Goal: Information Seeking & Learning: Stay updated

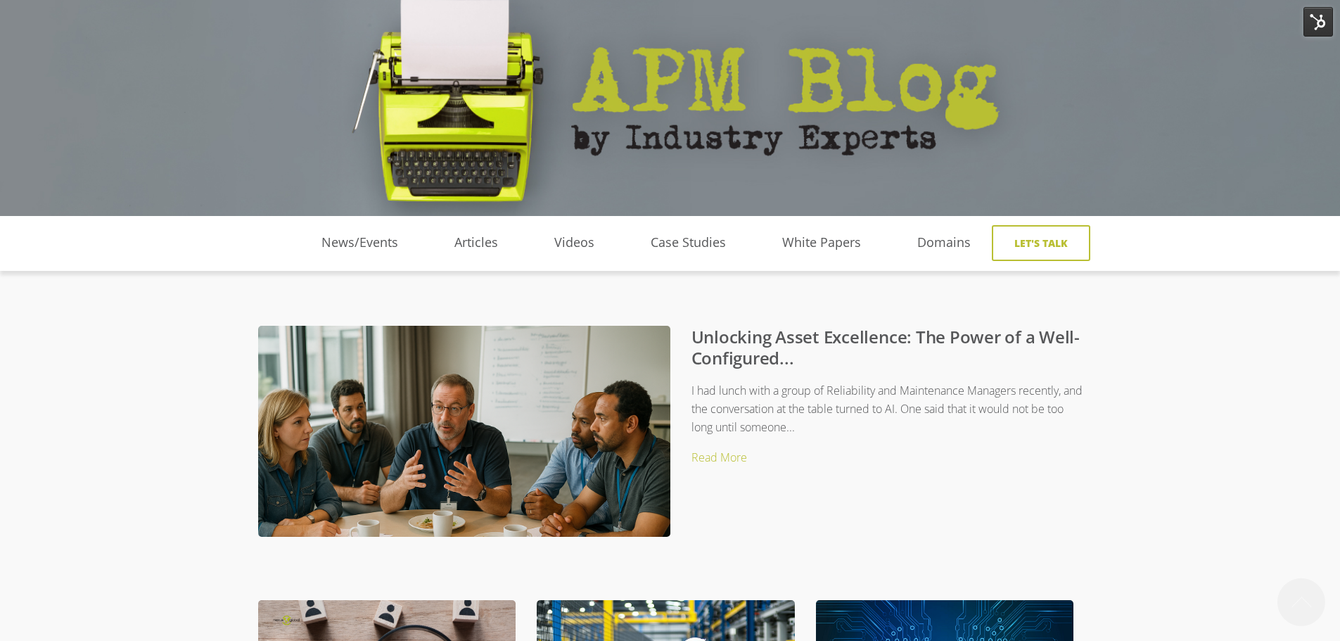
scroll to position [211, 0]
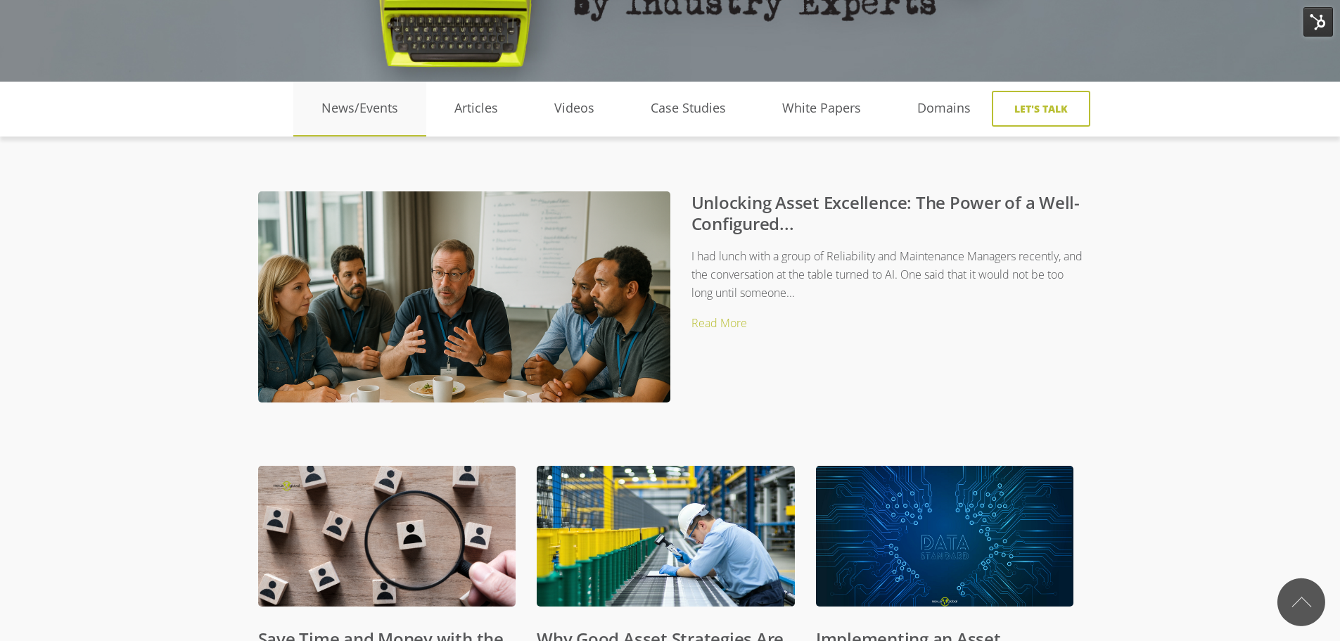
click at [363, 103] on link "News/Events" at bounding box center [359, 108] width 133 height 21
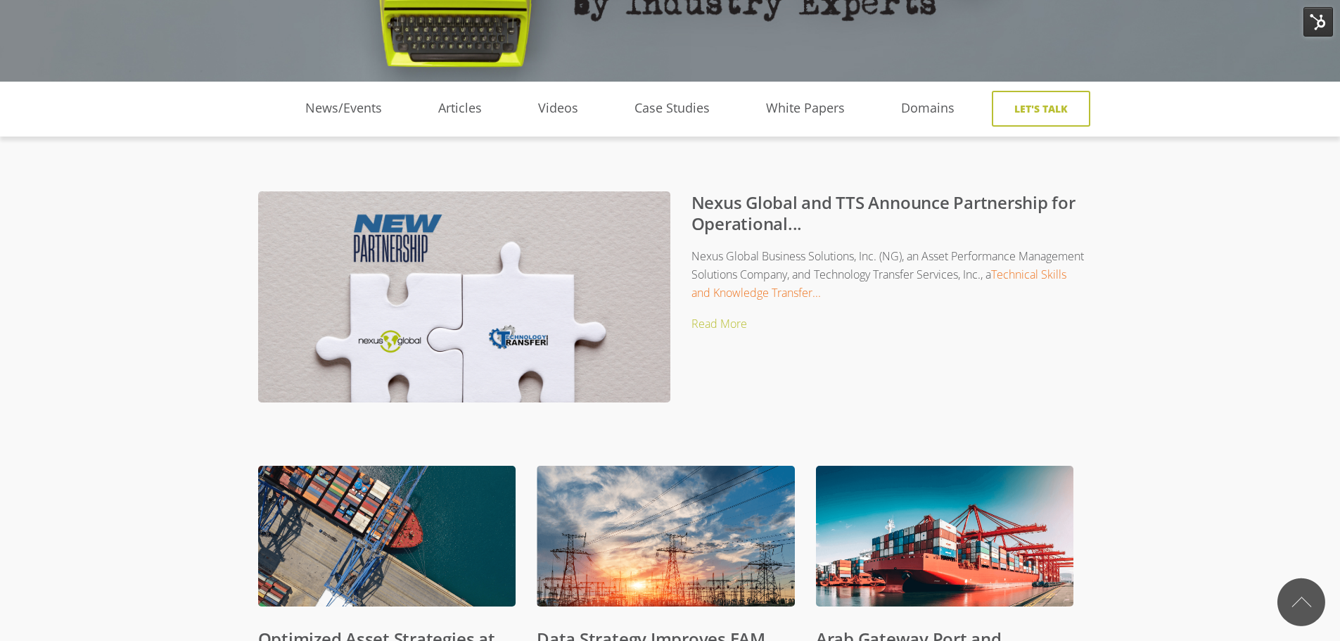
click at [744, 208] on link "Nexus Global and TTS Announce Partnership for Operational..." at bounding box center [884, 213] width 384 height 44
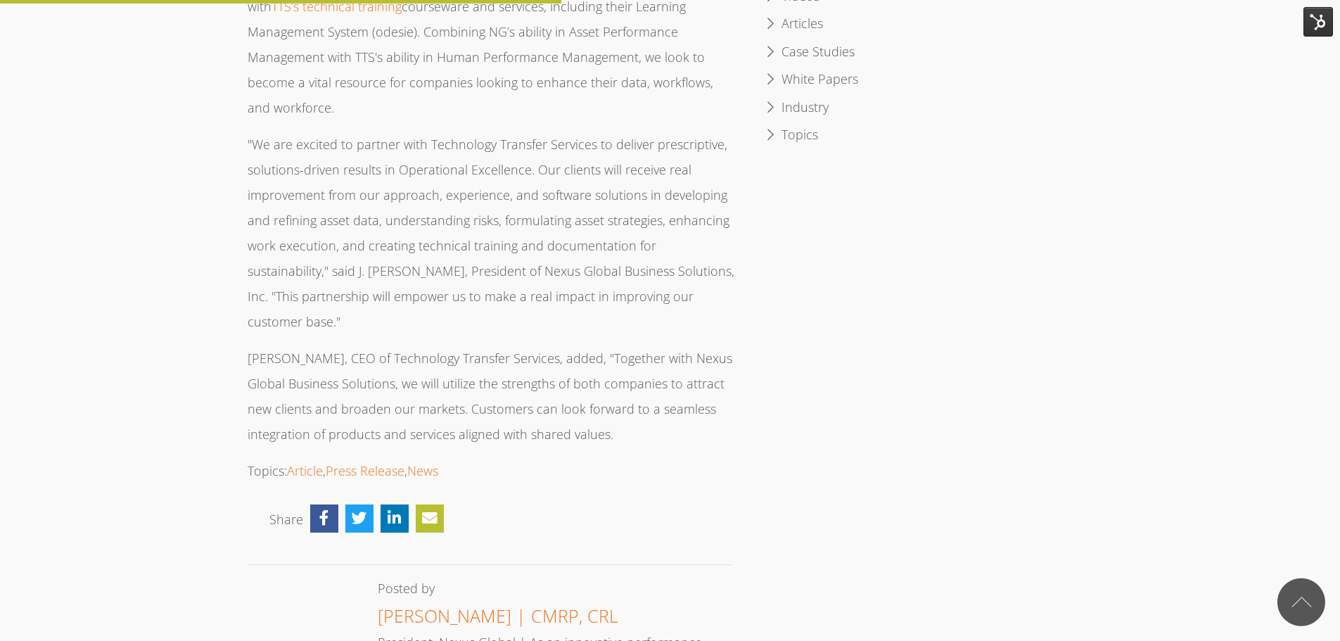
scroll to position [844, 0]
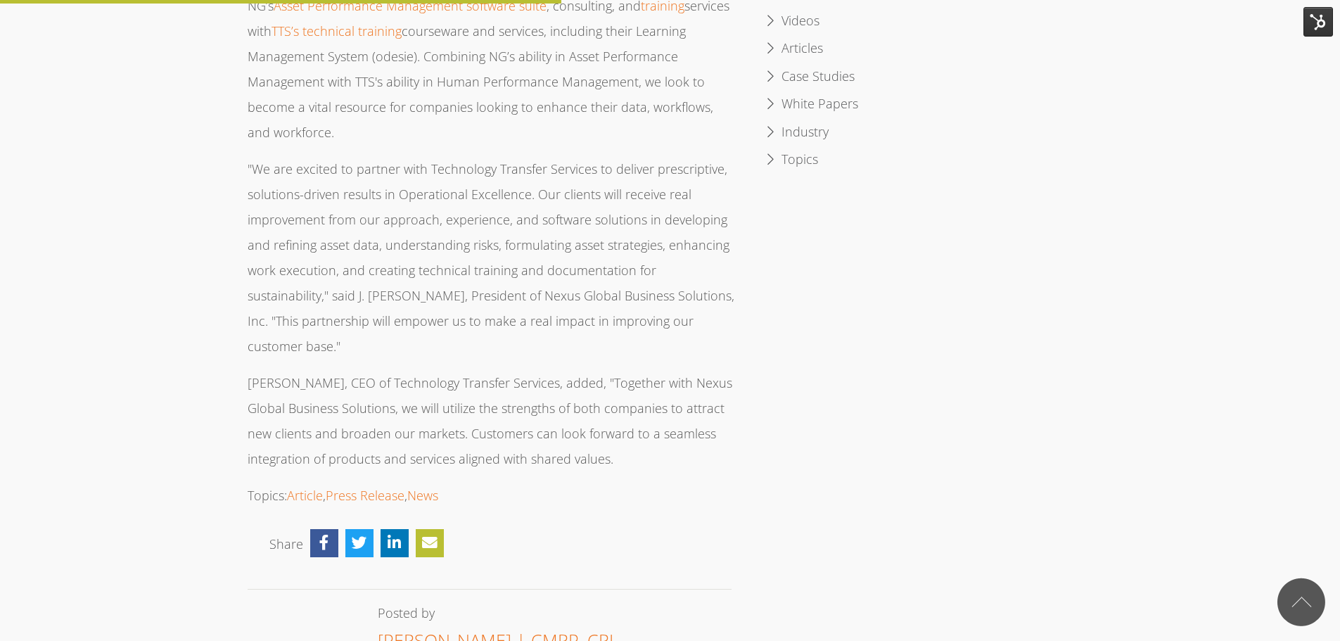
click at [302, 241] on p ""We are excited to partner with Technology Transfer Services to deliver prescri…" at bounding box center [492, 257] width 488 height 203
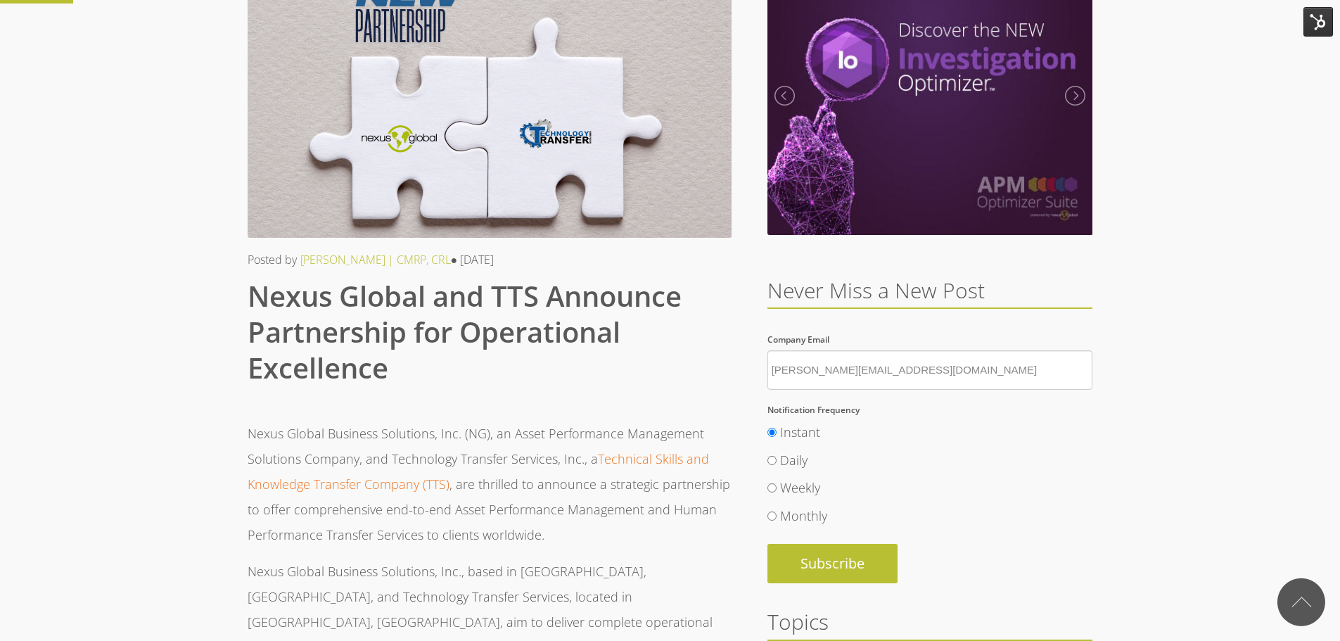
scroll to position [0, 0]
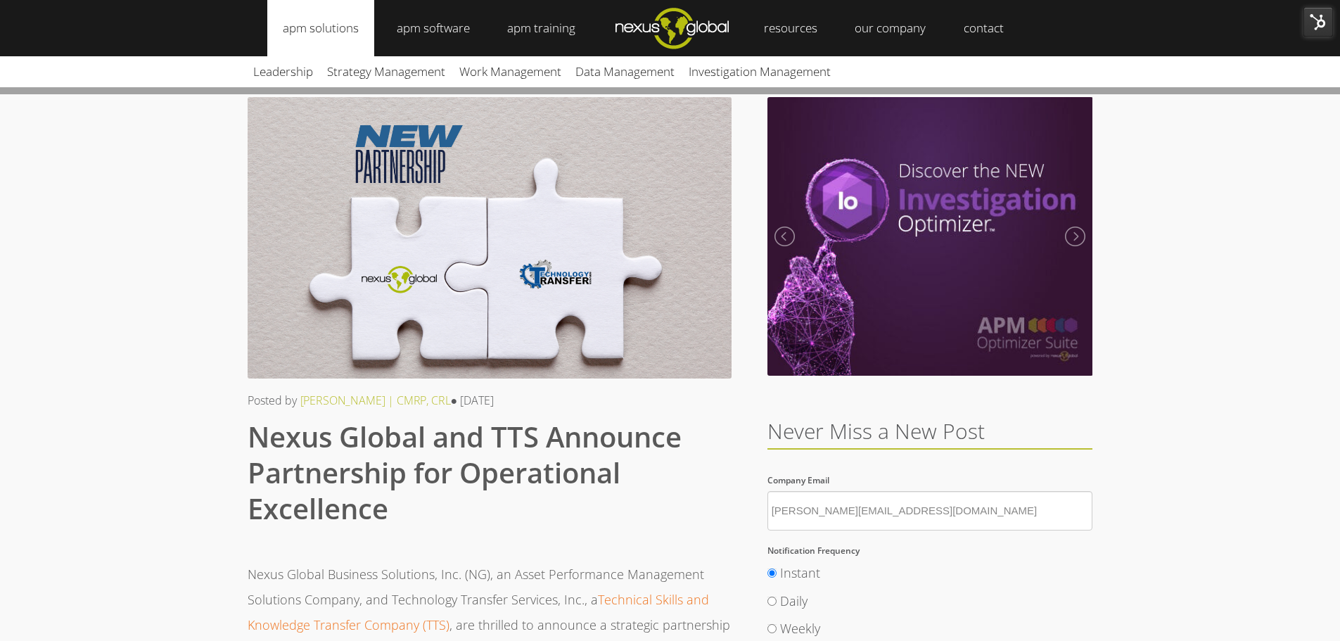
click at [341, 25] on link "apm solutions" at bounding box center [320, 28] width 107 height 56
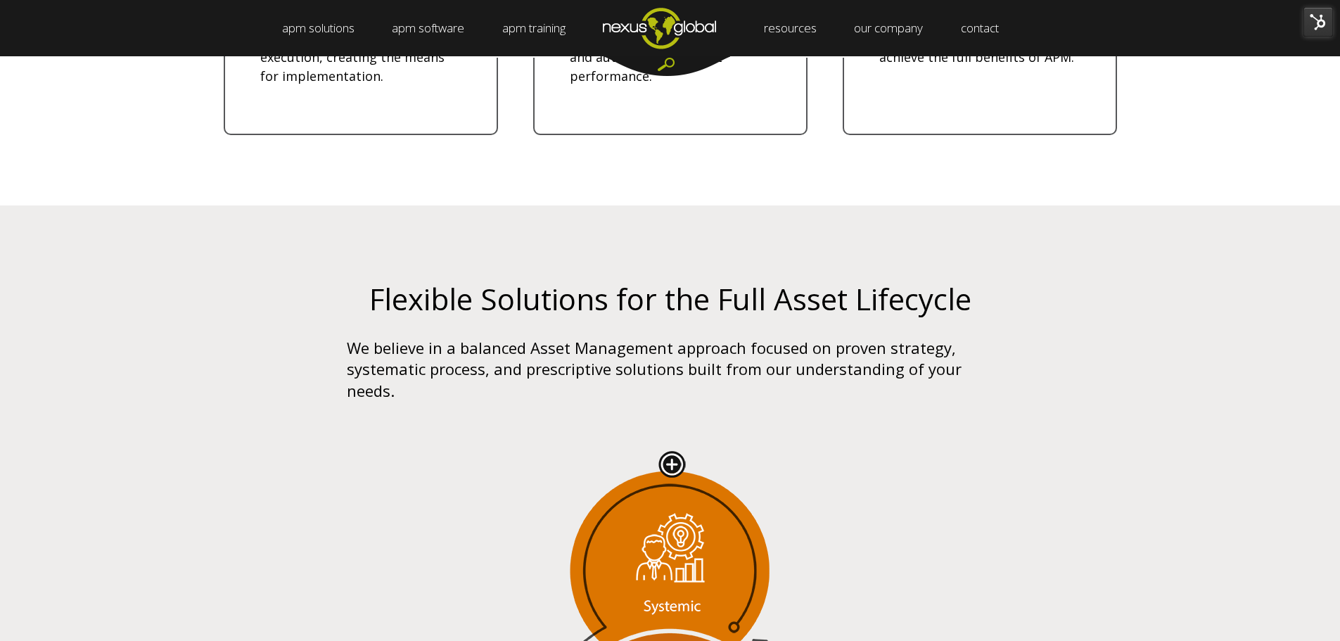
scroll to position [1829, 0]
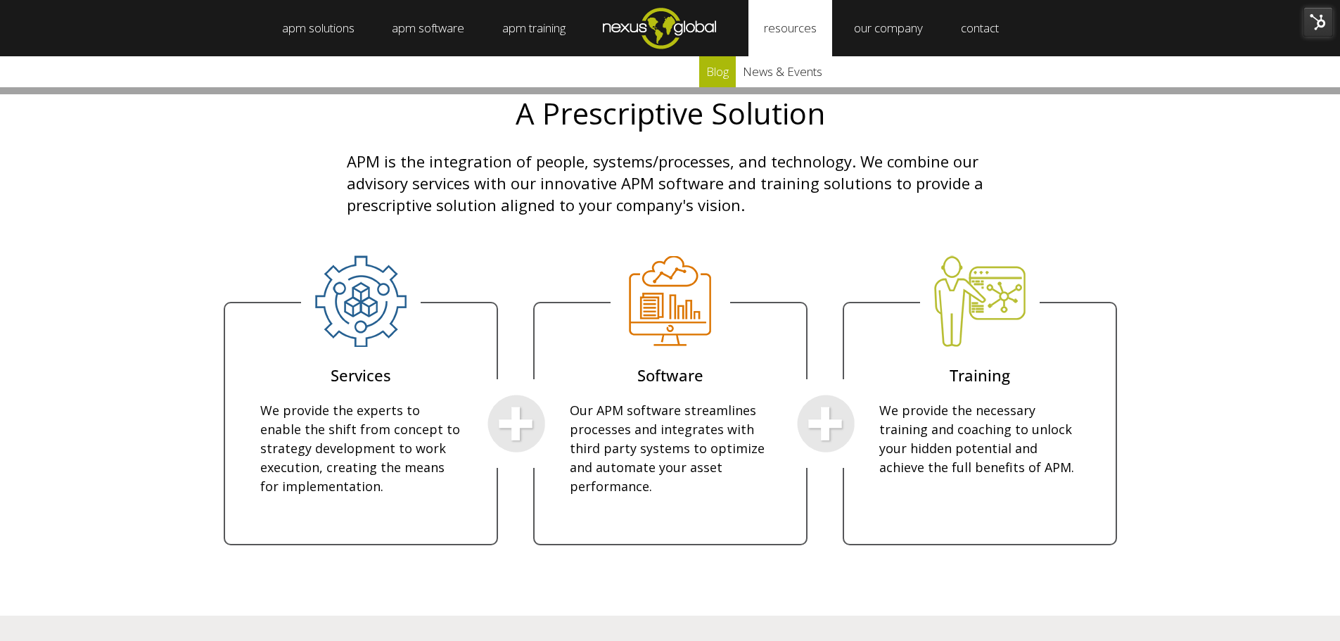
click at [736, 75] on link "blog" at bounding box center [717, 71] width 37 height 31
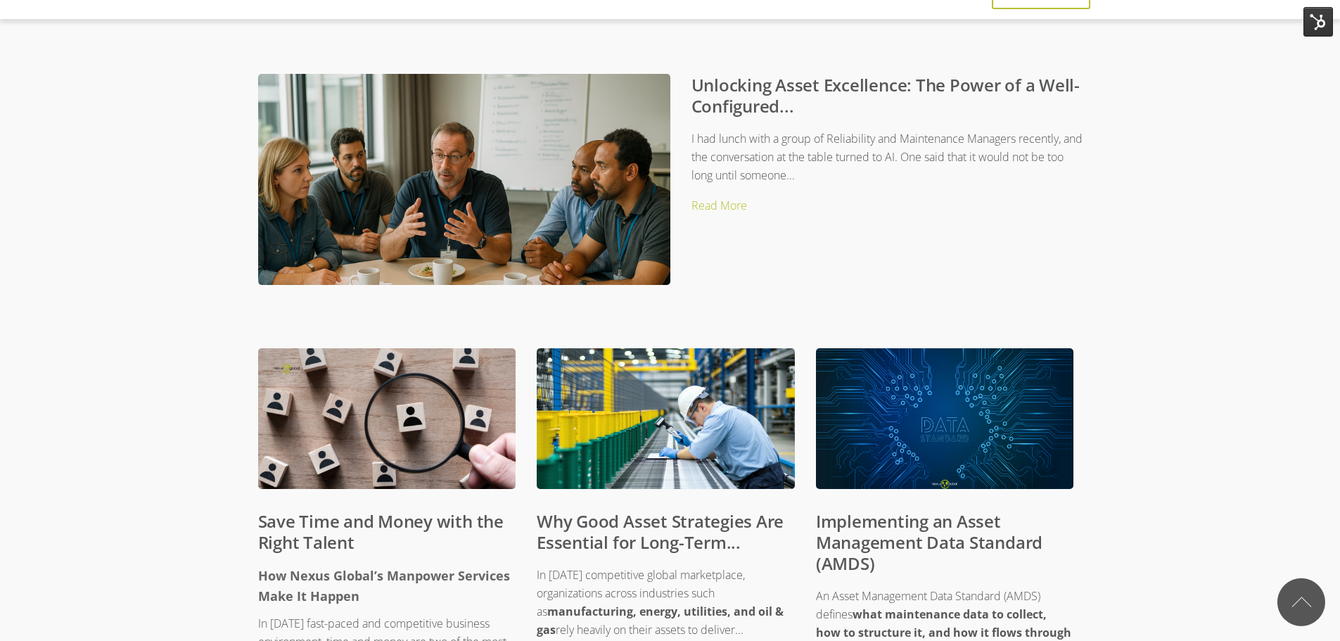
scroll to position [70, 0]
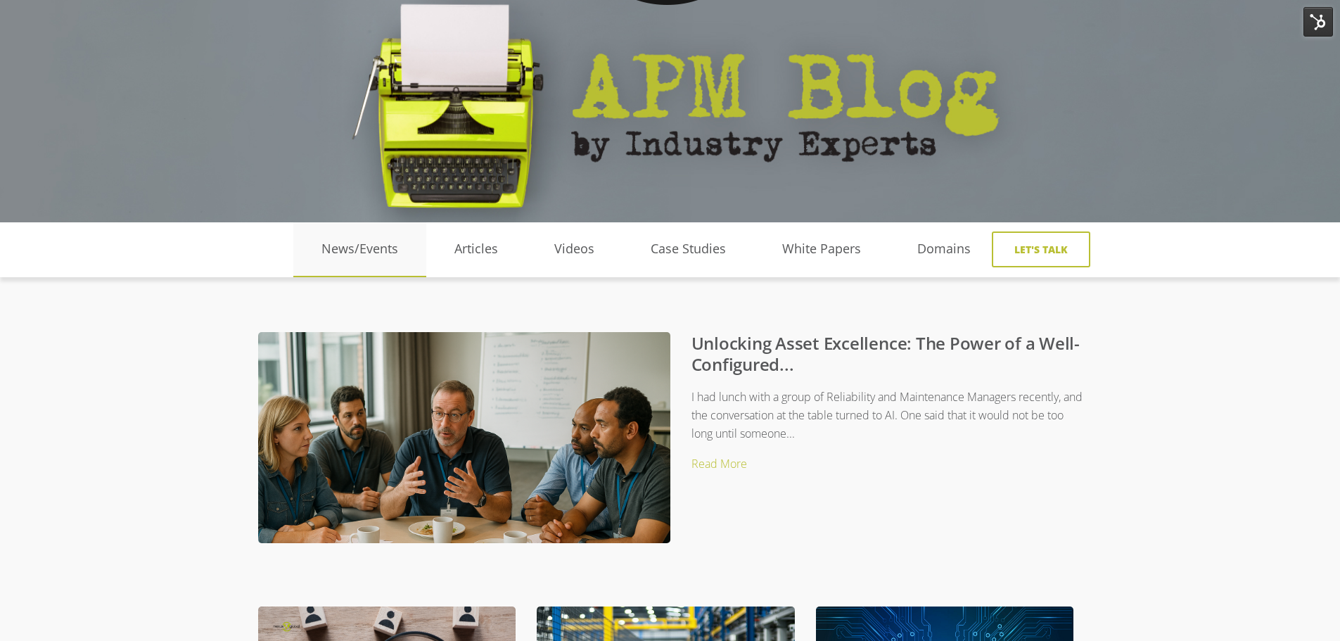
click at [356, 252] on link "News/Events" at bounding box center [359, 249] width 133 height 21
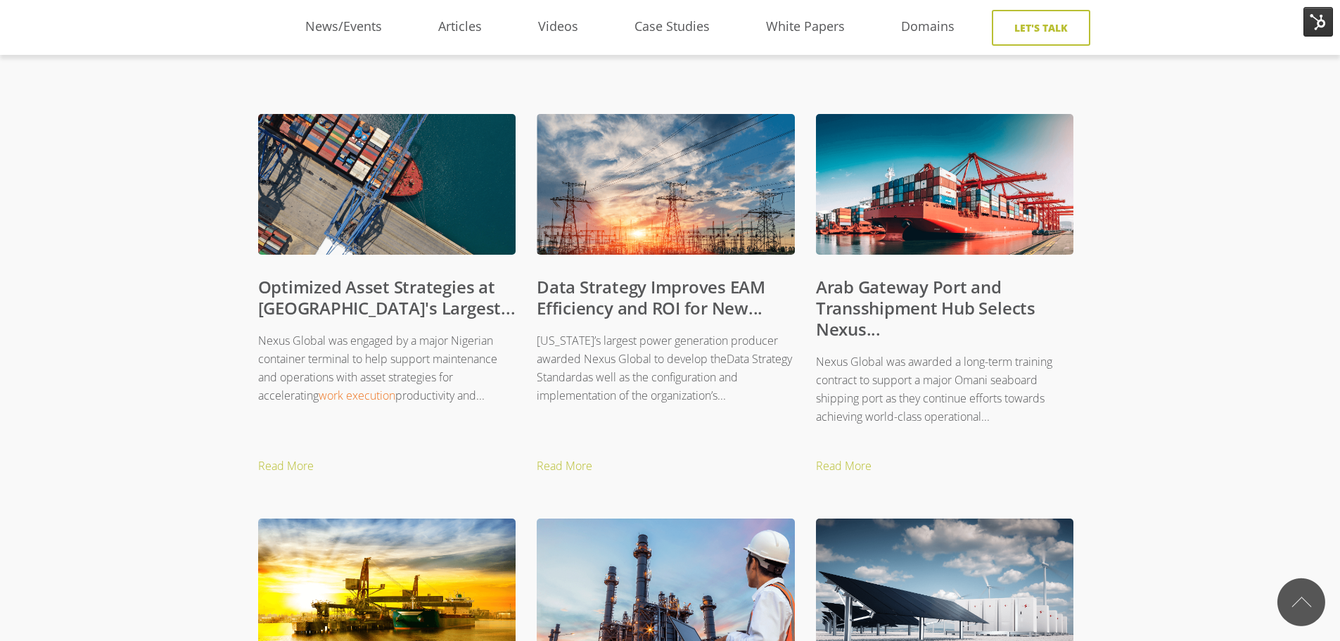
click at [600, 300] on link "Data Strategy Improves EAM Efficiency and ROI for New..." at bounding box center [651, 297] width 229 height 44
